Goal: Find specific page/section: Find specific page/section

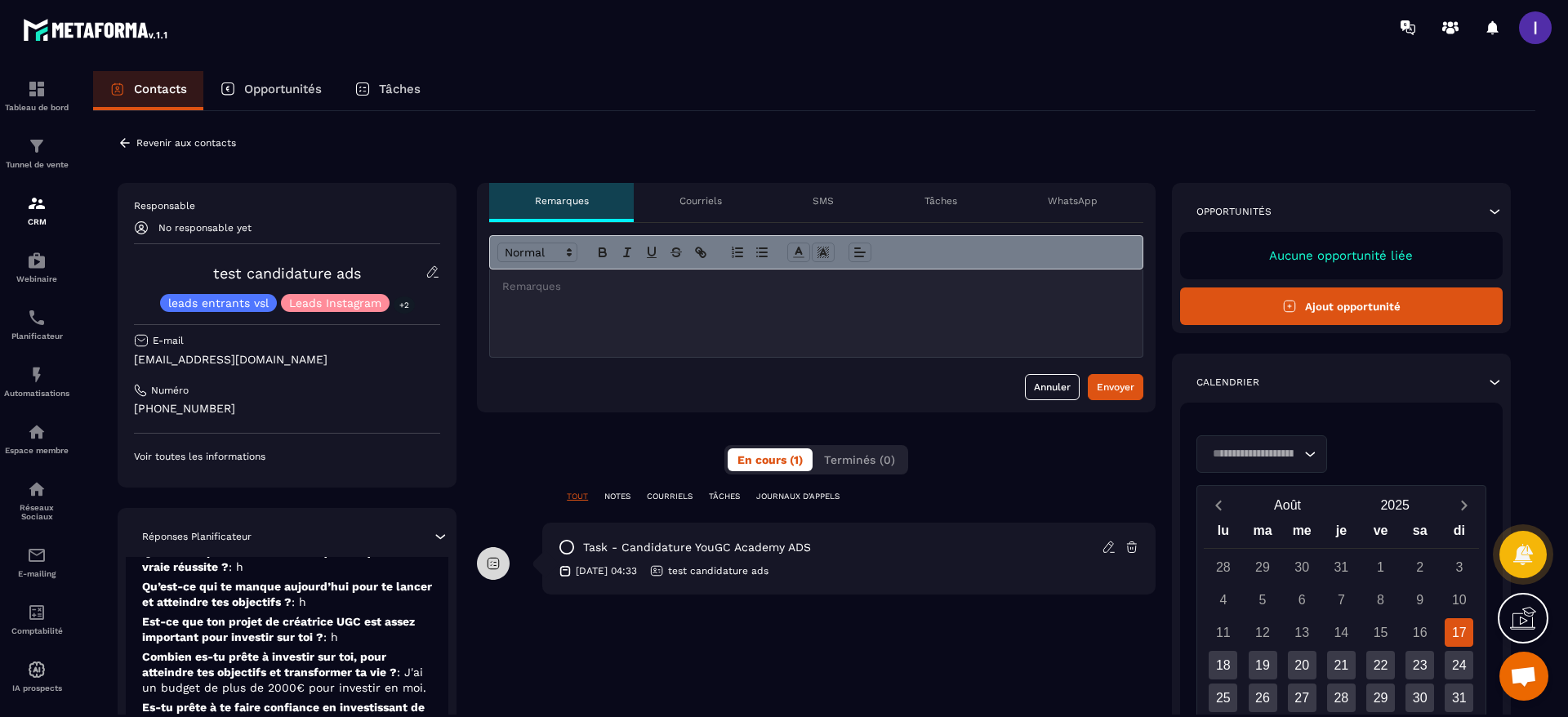
click at [882, 549] on div "task - Candidature YouGC Academy ADS" at bounding box center [848, 546] width 580 height 16
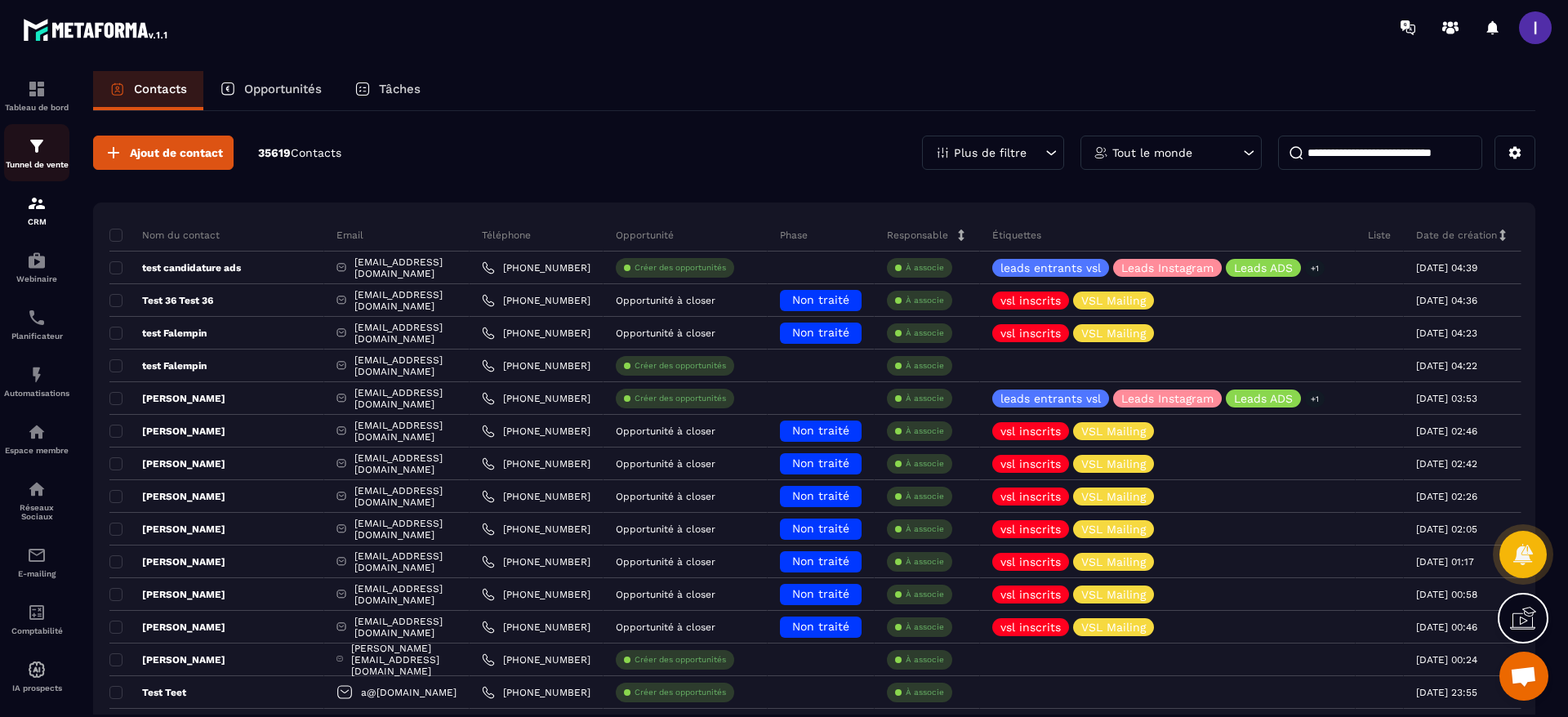
click at [45, 150] on img at bounding box center [37, 146] width 20 height 20
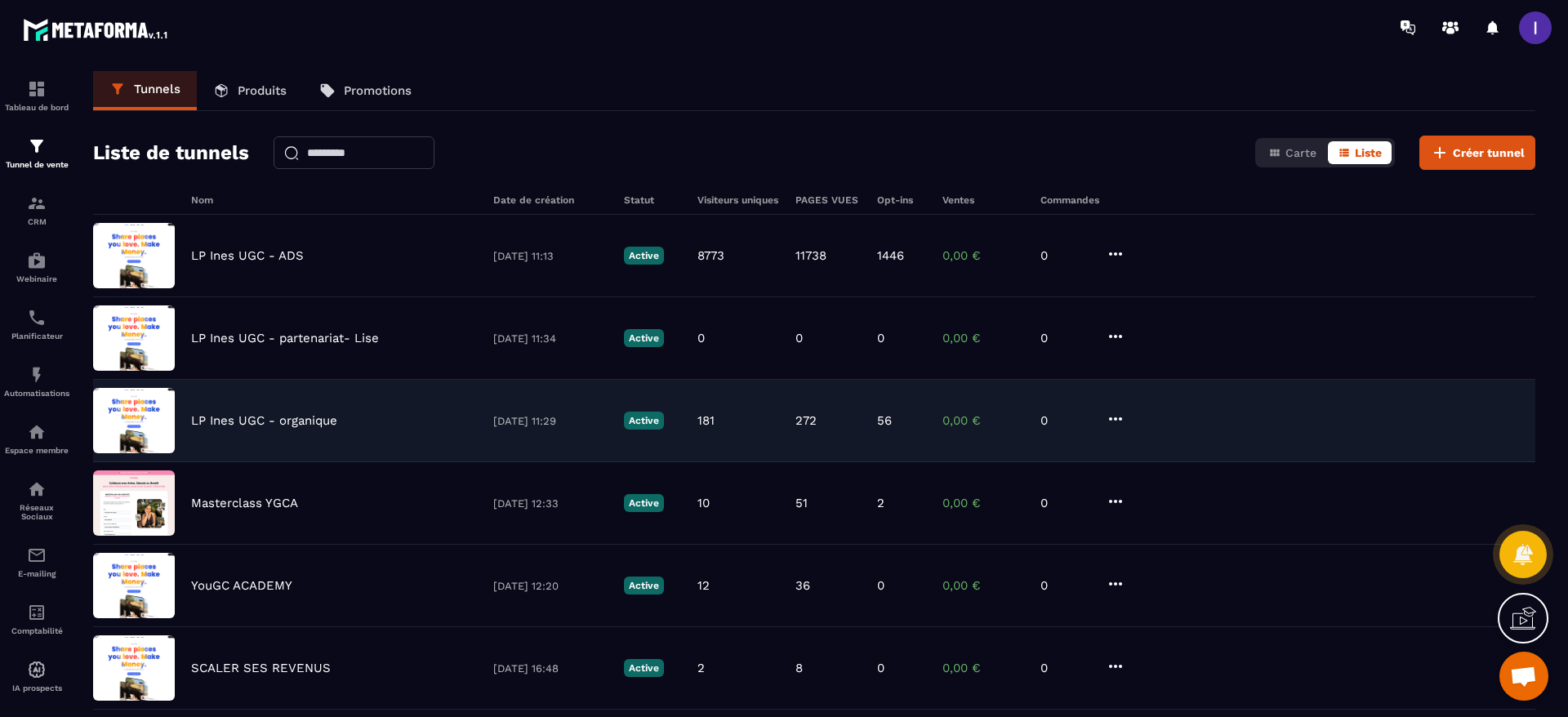
click at [307, 417] on p "LP Ines UGC - organique" at bounding box center [264, 420] width 146 height 15
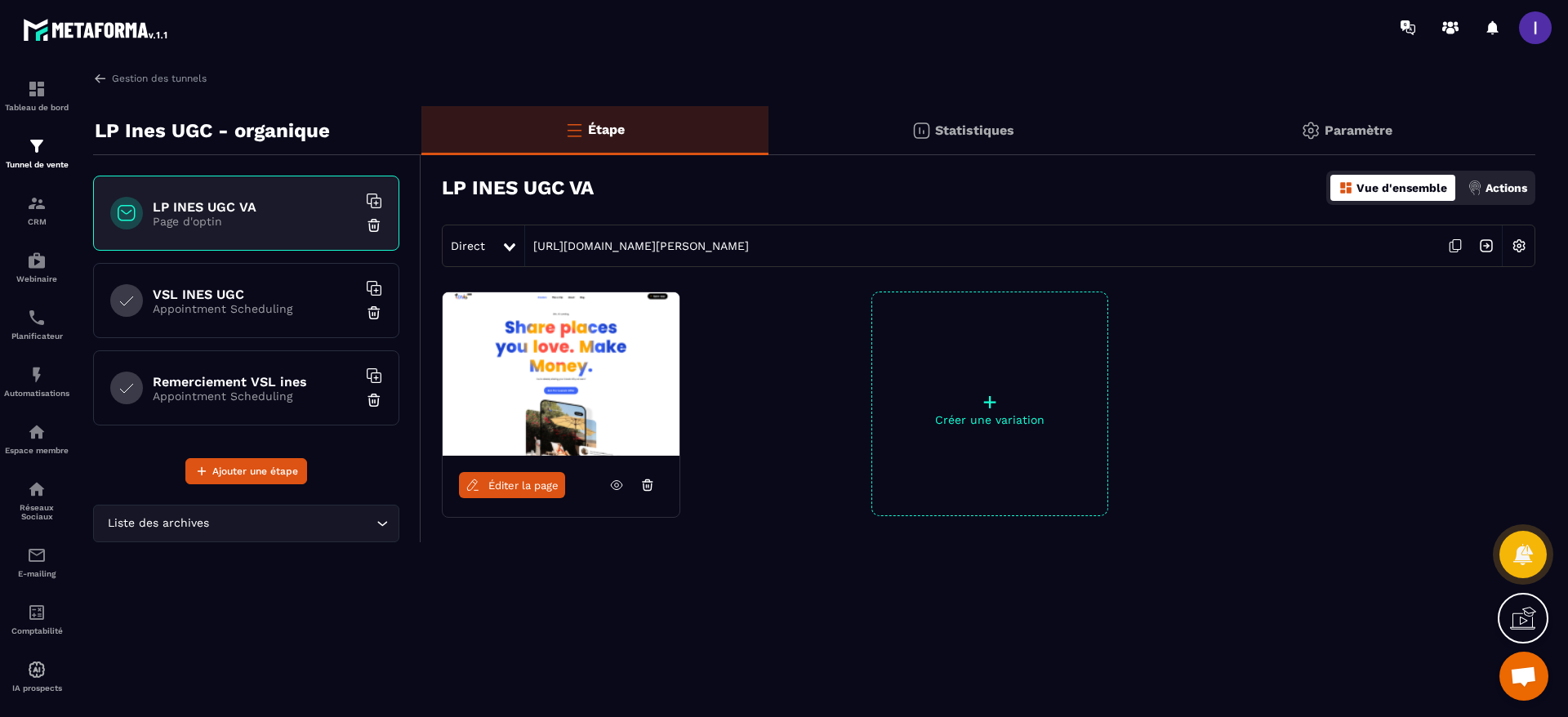
click at [1453, 240] on icon at bounding box center [1457, 245] width 8 height 10
click at [30, 218] on p "CRM" at bounding box center [37, 221] width 65 height 9
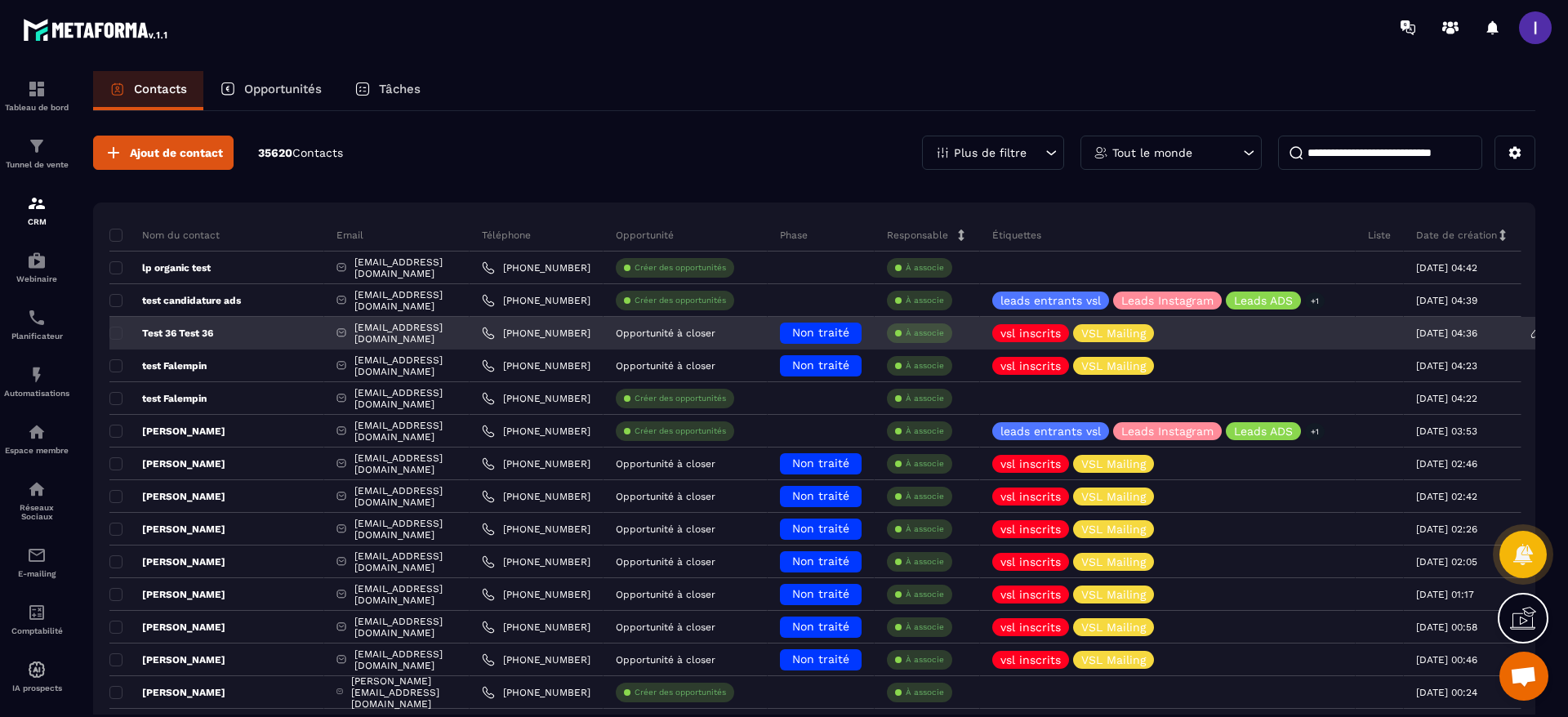
click at [190, 338] on p "Test 36 Test 36" at bounding box center [161, 332] width 104 height 13
